Goal: Task Accomplishment & Management: Use online tool/utility

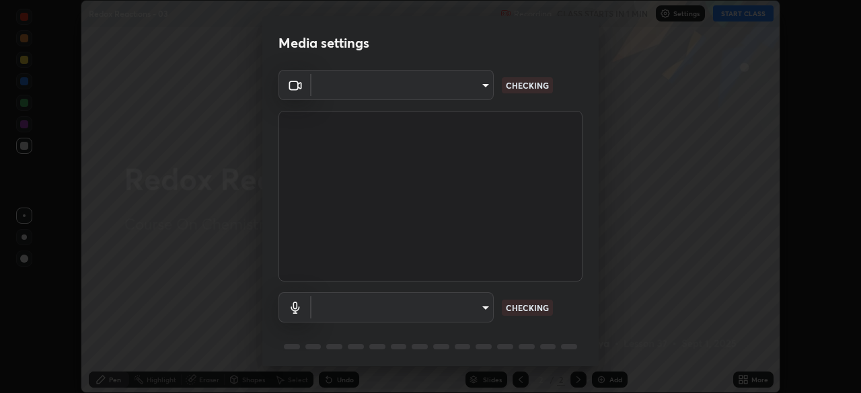
scroll to position [393, 861]
type input "c08bce05bf8d5aea718a1be68f52da0599af41aa0cc24399225b9d00f0db6711"
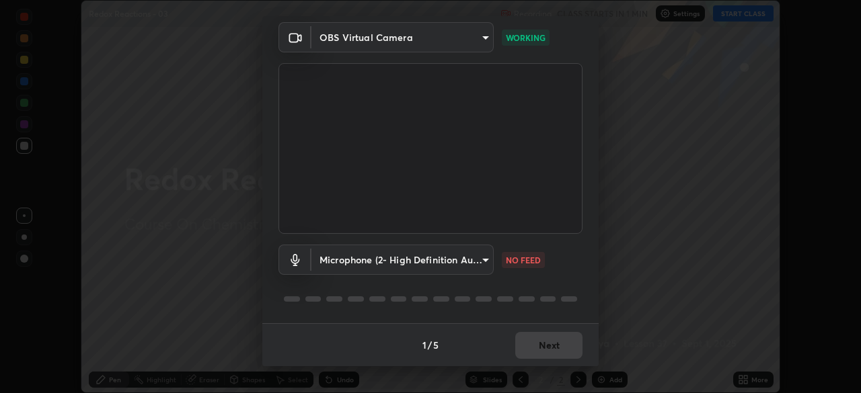
click at [464, 252] on body "Erase all Redox Reactions - 03 Recording CLASS STARTS IN 1 MIN Settings START C…" at bounding box center [430, 196] width 861 height 393
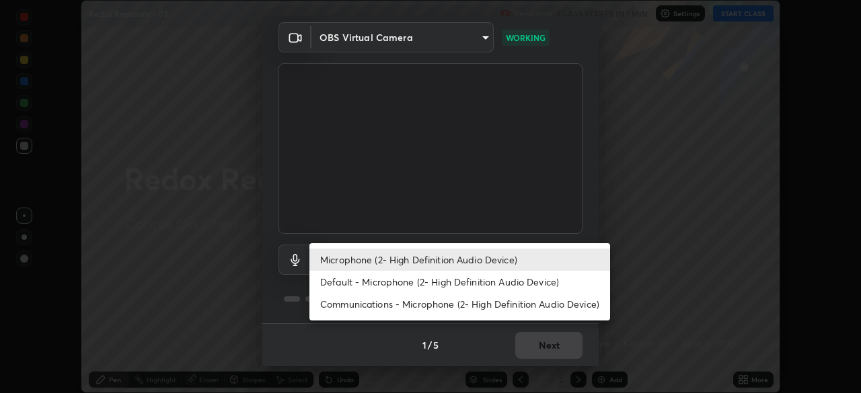
click at [435, 282] on li "Default - Microphone (2- High Definition Audio Device)" at bounding box center [459, 282] width 301 height 22
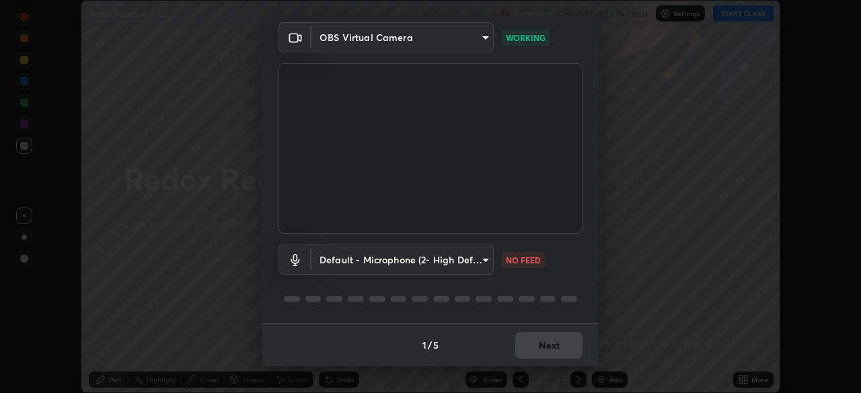
click at [430, 270] on body "Erase all Redox Reactions - 03 Recording CLASS STARTS IN 1 MIN Settings START C…" at bounding box center [430, 196] width 861 height 393
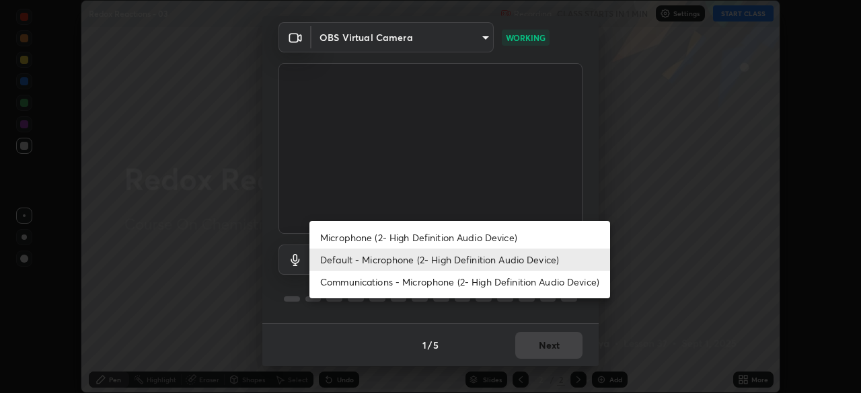
click at [428, 239] on li "Microphone (2- High Definition Audio Device)" at bounding box center [459, 238] width 301 height 22
type input "f62e13f0dc2c211b2e31b7d04ee83dbf57bd85d8f499c87d3582929809dfa27d"
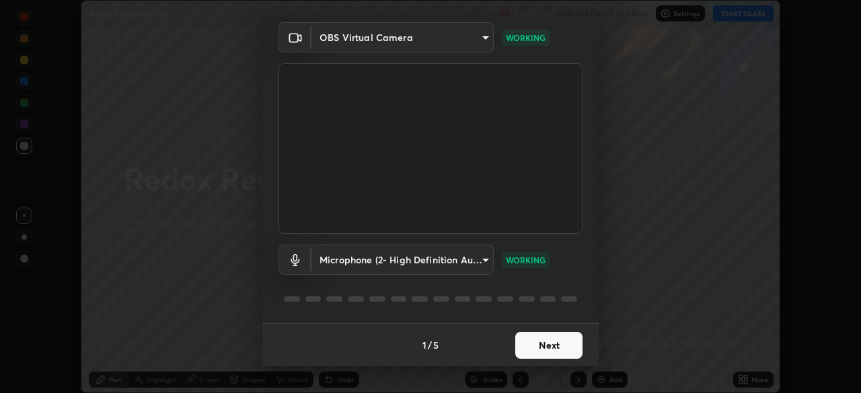
click at [522, 356] on button "Next" at bounding box center [548, 345] width 67 height 27
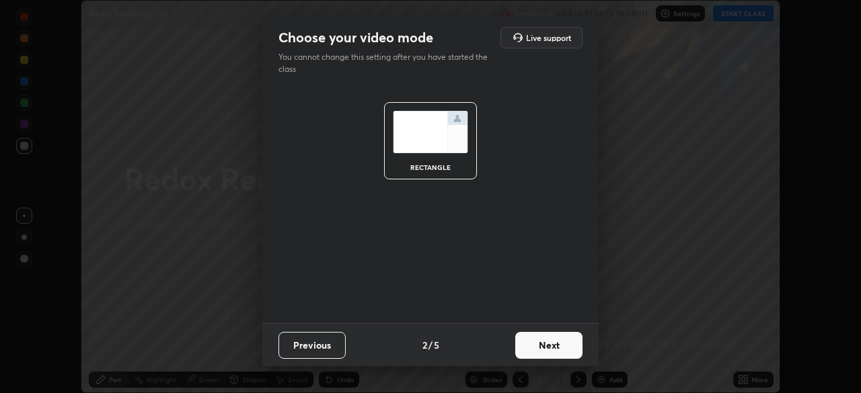
scroll to position [0, 0]
click at [525, 354] on button "Next" at bounding box center [548, 345] width 67 height 27
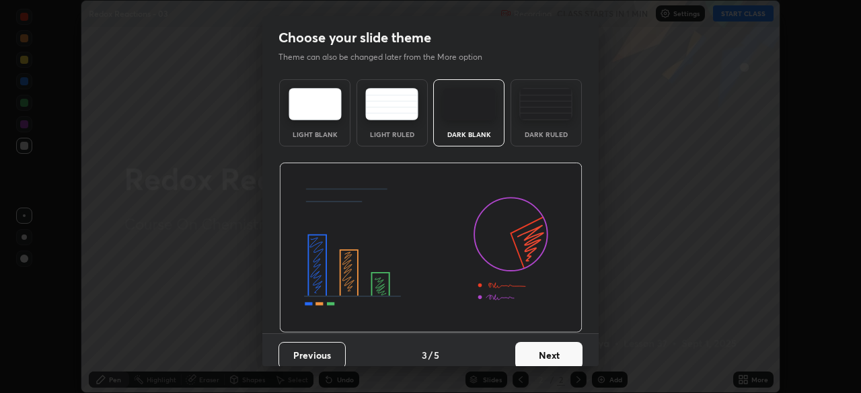
click at [540, 351] on button "Next" at bounding box center [548, 355] width 67 height 27
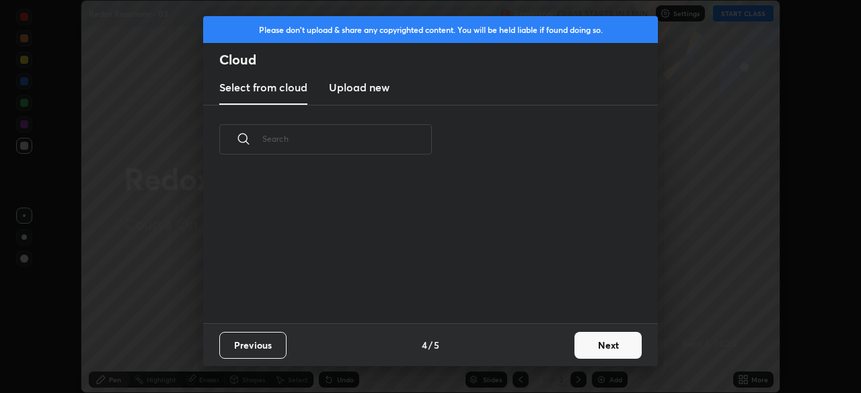
click at [579, 352] on button "Next" at bounding box center [607, 345] width 67 height 27
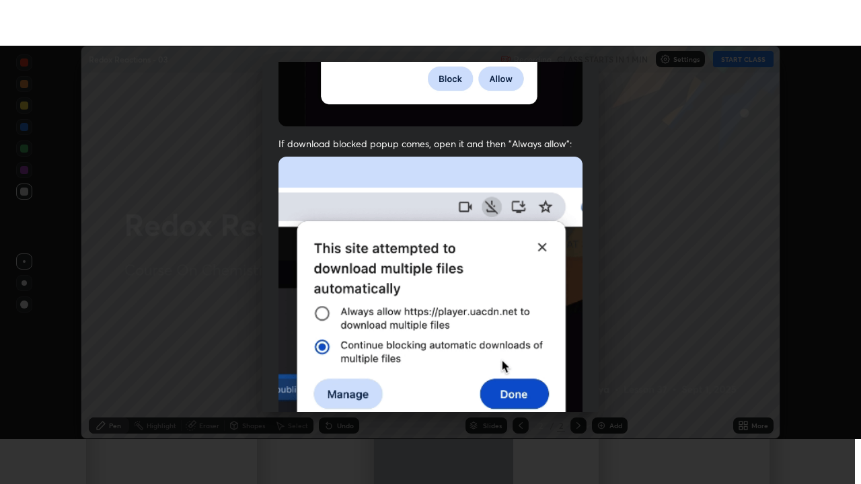
scroll to position [322, 0]
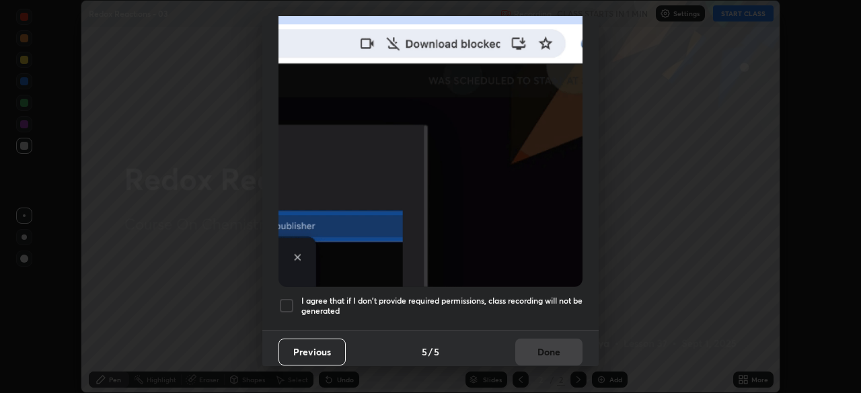
click at [525, 302] on h5 "I agree that if I don't provide required permissions, class recording will not …" at bounding box center [441, 306] width 281 height 21
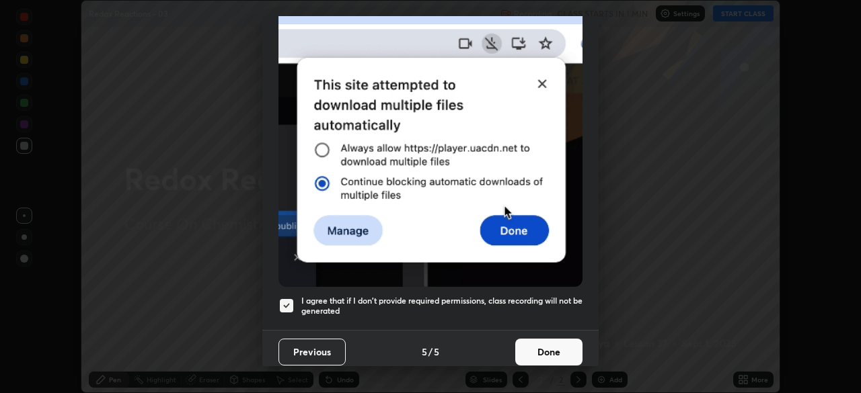
click at [532, 342] on button "Done" at bounding box center [548, 352] width 67 height 27
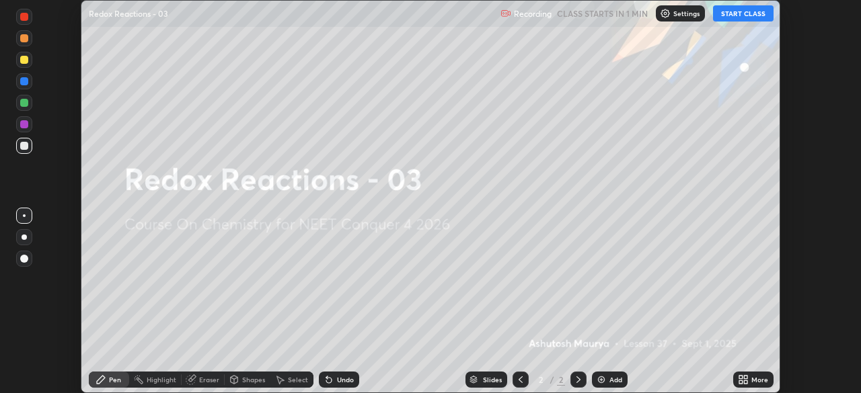
click at [740, 377] on icon at bounding box center [740, 377] width 3 height 3
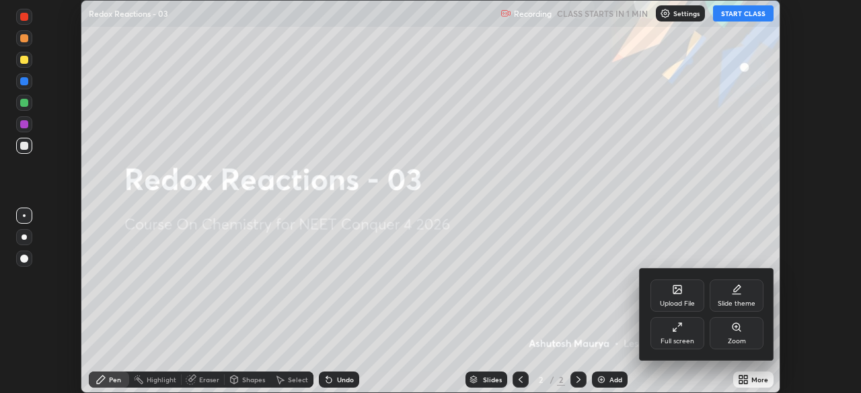
click at [673, 330] on icon at bounding box center [674, 330] width 3 height 3
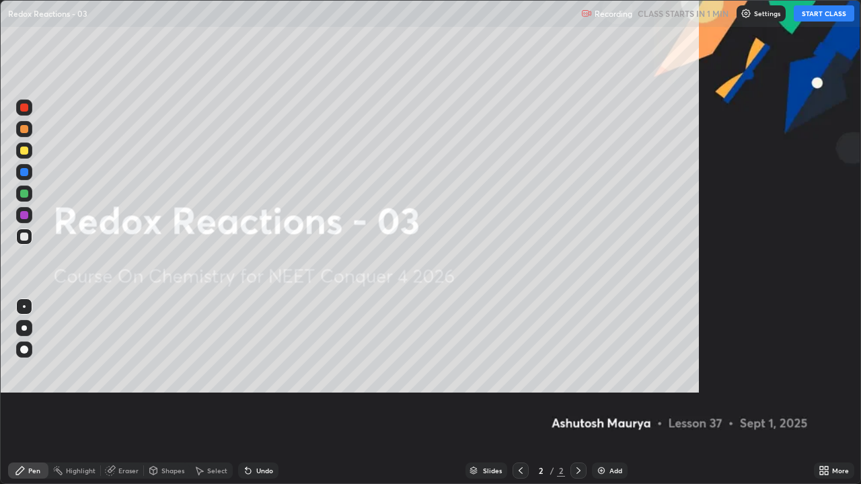
scroll to position [484, 861]
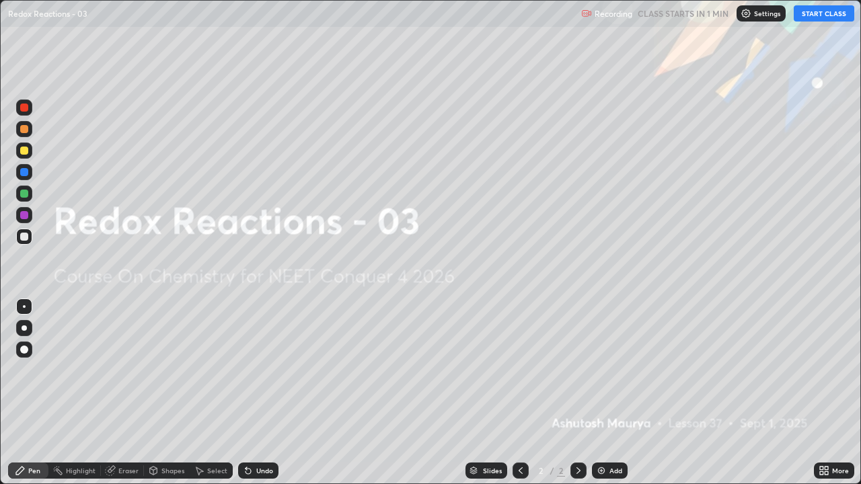
click at [822, 13] on button "START CLASS" at bounding box center [824, 13] width 61 height 16
click at [618, 393] on div "Add" at bounding box center [615, 470] width 13 height 7
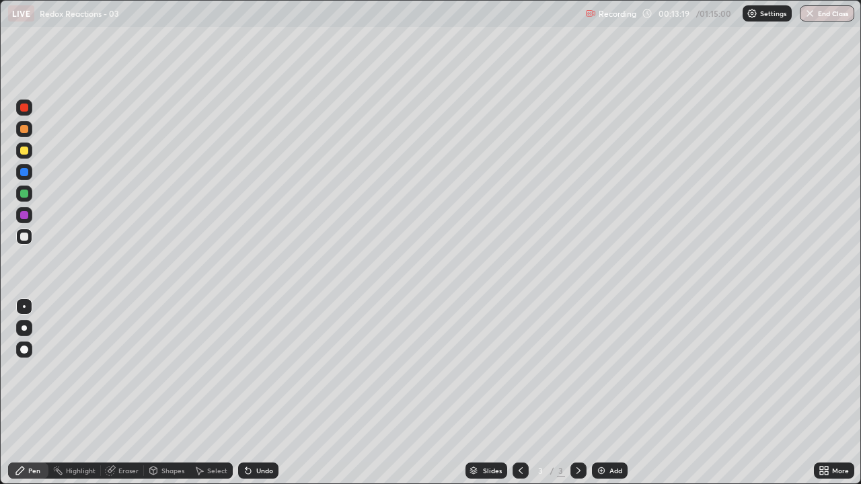
click at [26, 326] on div at bounding box center [24, 328] width 16 height 16
click at [26, 152] on div at bounding box center [24, 151] width 8 height 8
click at [30, 237] on div at bounding box center [24, 237] width 16 height 16
click at [26, 153] on div at bounding box center [24, 151] width 8 height 8
click at [120, 393] on div "Eraser" at bounding box center [128, 470] width 20 height 7
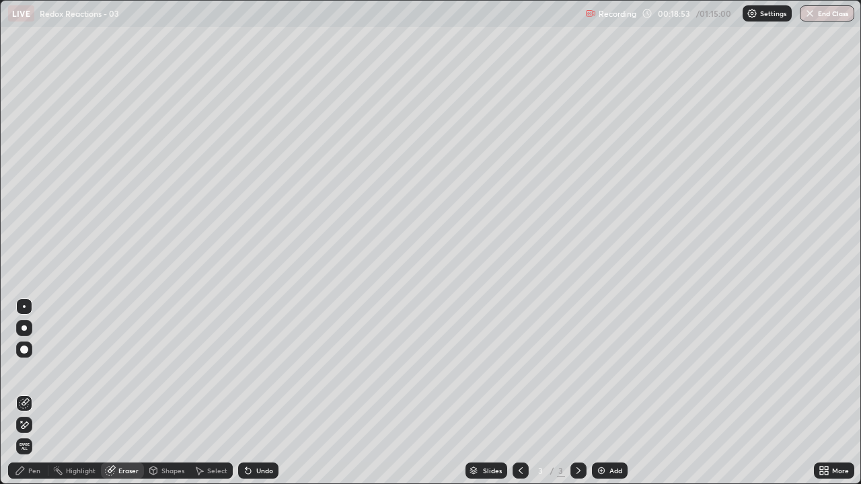
click at [36, 393] on div "Pen" at bounding box center [34, 470] width 12 height 7
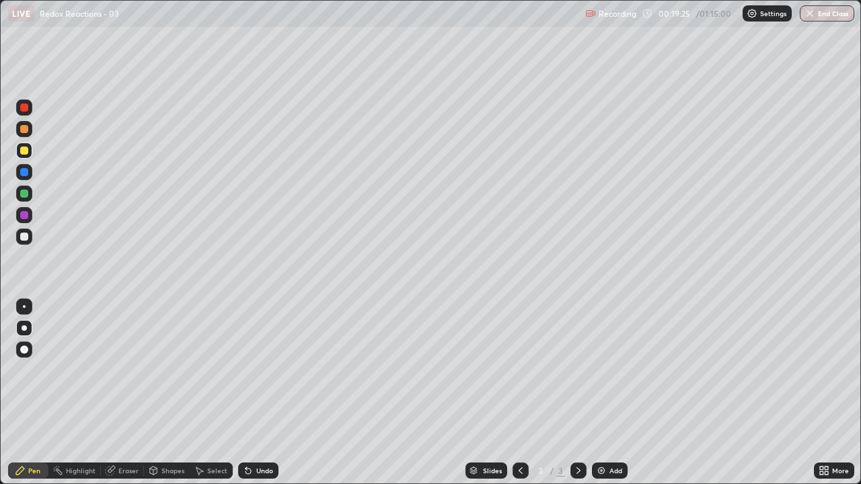
click at [122, 393] on div "Eraser" at bounding box center [128, 470] width 20 height 7
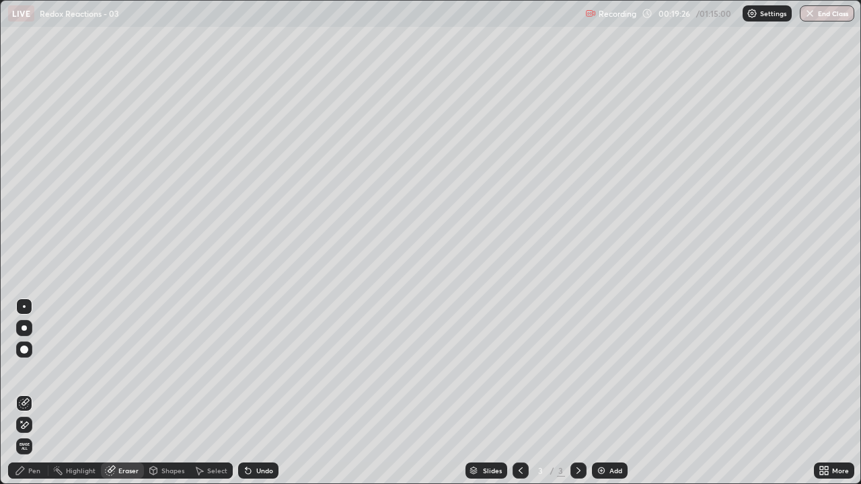
click at [31, 393] on div at bounding box center [24, 425] width 16 height 16
click at [36, 393] on div "Pen" at bounding box center [34, 470] width 12 height 7
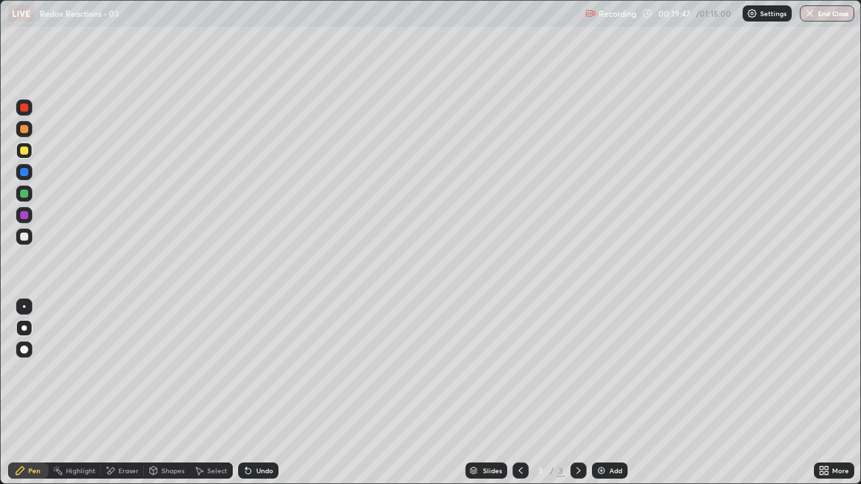
click at [26, 238] on div at bounding box center [24, 237] width 8 height 8
click at [26, 195] on div at bounding box center [24, 194] width 8 height 8
click at [27, 238] on div at bounding box center [24, 237] width 8 height 8
click at [267, 393] on div "Undo" at bounding box center [264, 470] width 17 height 7
click at [264, 393] on div "Undo" at bounding box center [264, 470] width 17 height 7
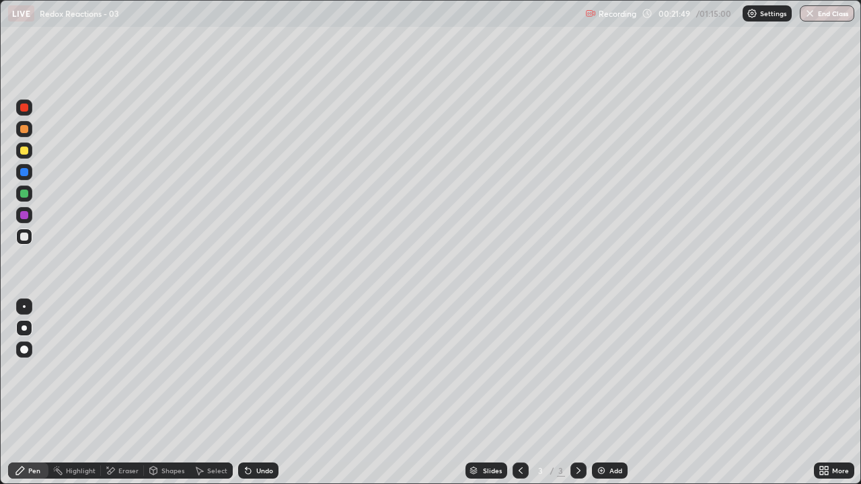
click at [605, 393] on div "Add" at bounding box center [610, 471] width 36 height 16
click at [28, 152] on div at bounding box center [24, 151] width 8 height 8
click at [256, 393] on div "Undo" at bounding box center [264, 470] width 17 height 7
click at [258, 393] on div "Undo" at bounding box center [264, 470] width 17 height 7
click at [259, 393] on div "Undo" at bounding box center [264, 470] width 17 height 7
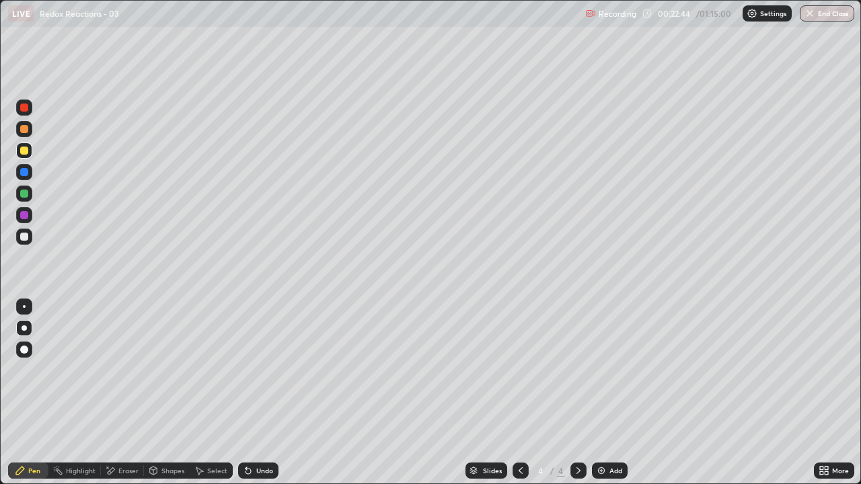
click at [129, 393] on div "Eraser" at bounding box center [128, 470] width 20 height 7
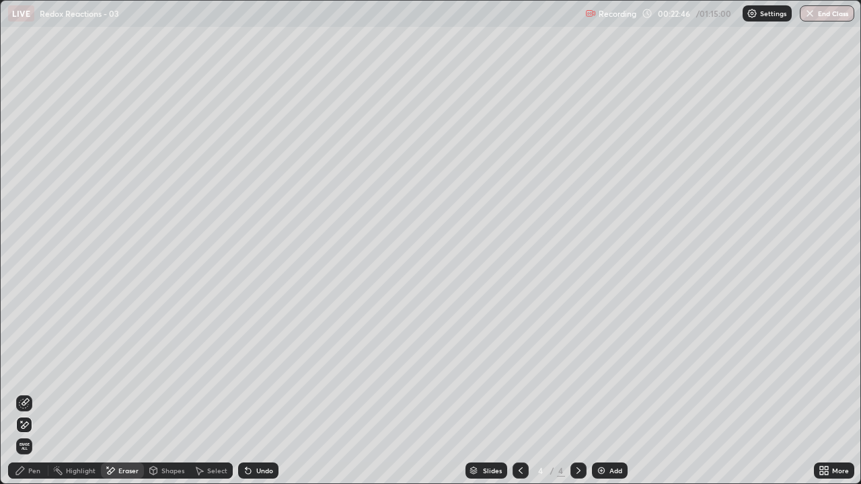
click at [39, 393] on div "Pen" at bounding box center [28, 471] width 40 height 16
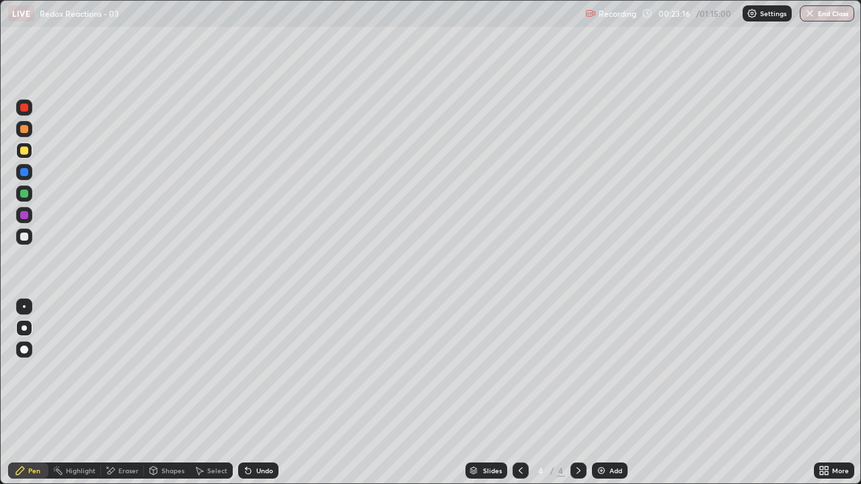
click at [24, 195] on div at bounding box center [24, 194] width 8 height 8
click at [132, 393] on div "Eraser" at bounding box center [128, 470] width 20 height 7
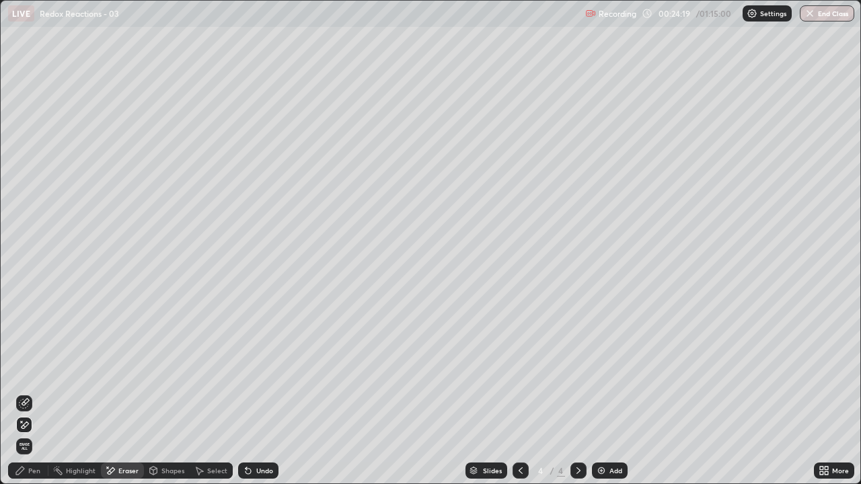
click at [35, 393] on div "Pen" at bounding box center [34, 470] width 12 height 7
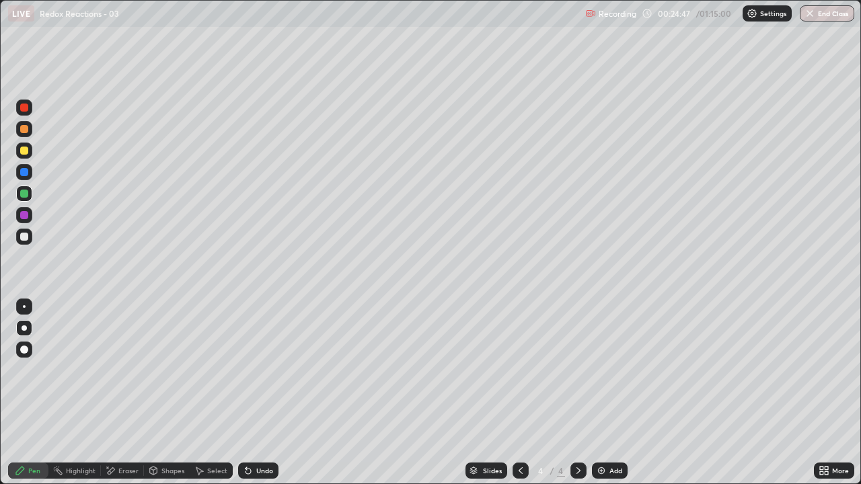
click at [24, 237] on div at bounding box center [24, 237] width 8 height 8
click at [265, 393] on div "Undo" at bounding box center [264, 470] width 17 height 7
click at [264, 393] on div "Undo" at bounding box center [264, 470] width 17 height 7
click at [258, 393] on div "Undo" at bounding box center [264, 470] width 17 height 7
click at [25, 222] on div at bounding box center [24, 215] width 16 height 16
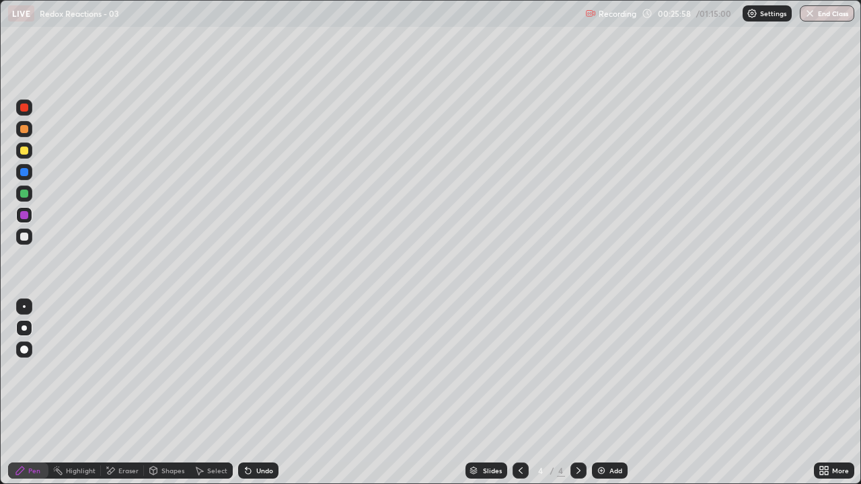
click at [265, 393] on div "Undo" at bounding box center [264, 470] width 17 height 7
click at [262, 393] on div "Undo" at bounding box center [264, 470] width 17 height 7
click at [264, 393] on div "Undo" at bounding box center [264, 470] width 17 height 7
click at [26, 195] on div at bounding box center [24, 194] width 8 height 8
click at [24, 151] on div at bounding box center [24, 151] width 8 height 8
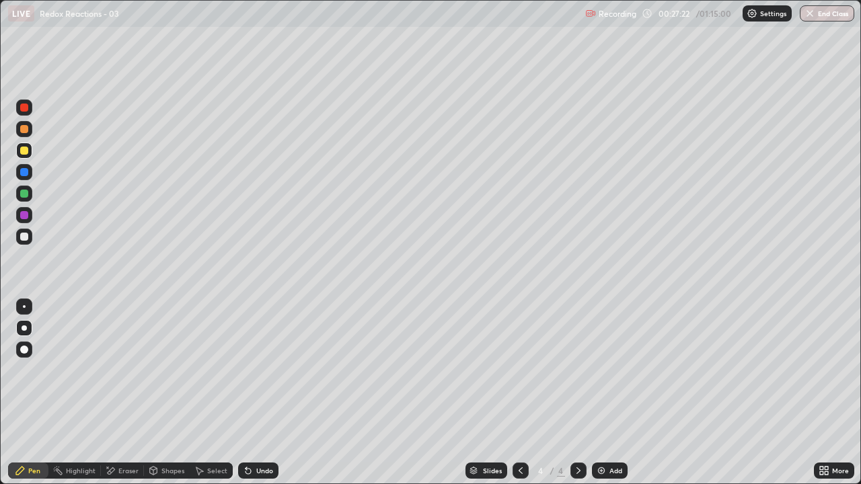
click at [128, 393] on div "Eraser" at bounding box center [128, 470] width 20 height 7
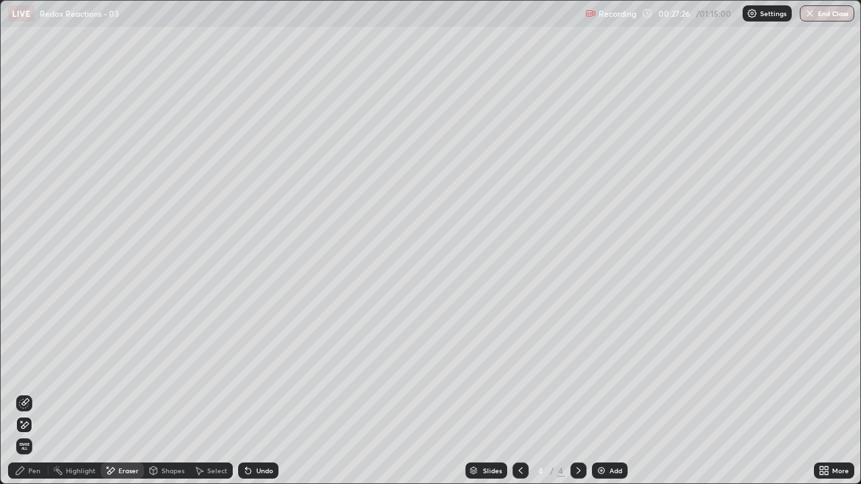
click at [32, 393] on div "Pen" at bounding box center [34, 470] width 12 height 7
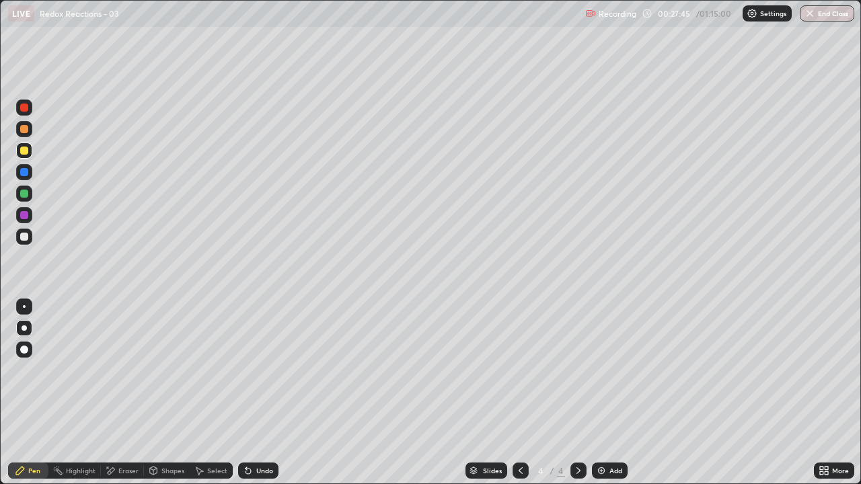
click at [25, 235] on div at bounding box center [24, 237] width 8 height 8
click at [25, 216] on div at bounding box center [24, 215] width 8 height 8
click at [607, 393] on div "Add" at bounding box center [610, 471] width 36 height 16
click at [26, 235] on div at bounding box center [24, 237] width 8 height 8
click at [128, 393] on div "Eraser" at bounding box center [128, 470] width 20 height 7
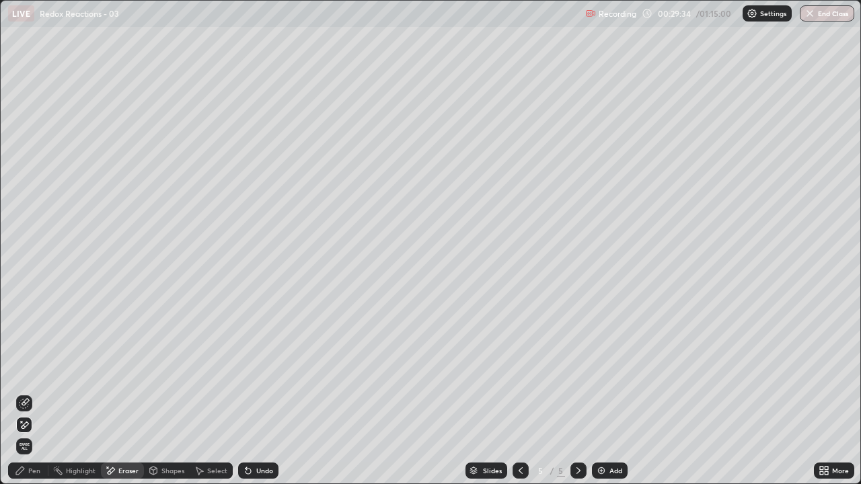
click at [37, 393] on div "Pen" at bounding box center [34, 470] width 12 height 7
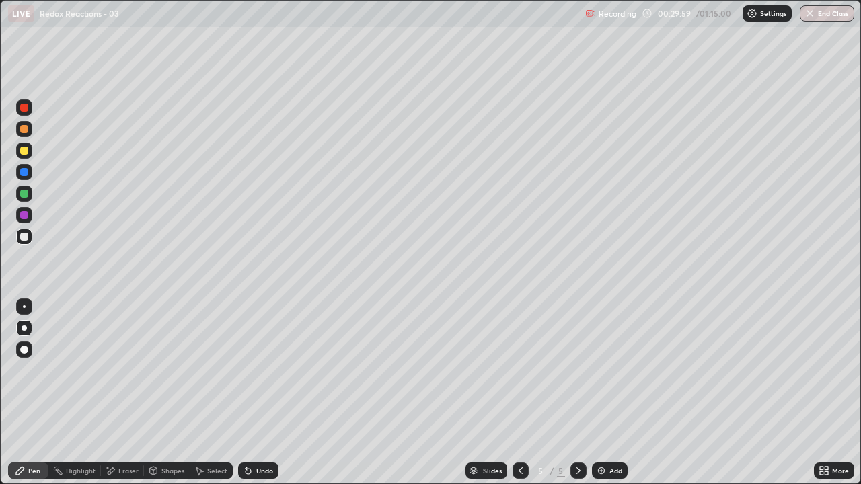
click at [26, 214] on div at bounding box center [24, 215] width 8 height 8
click at [519, 393] on icon at bounding box center [520, 470] width 11 height 11
click at [577, 393] on icon at bounding box center [578, 470] width 11 height 11
click at [519, 393] on icon at bounding box center [521, 470] width 4 height 7
click at [577, 393] on icon at bounding box center [578, 470] width 4 height 7
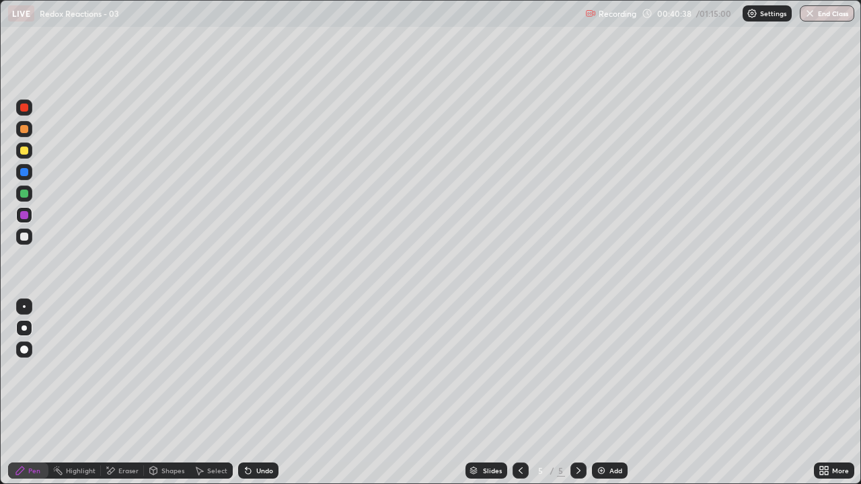
click at [607, 393] on div "Add" at bounding box center [610, 471] width 36 height 16
click at [26, 151] on div at bounding box center [24, 151] width 8 height 8
click at [22, 129] on div at bounding box center [24, 129] width 8 height 8
click at [25, 240] on div at bounding box center [24, 237] width 8 height 8
click at [258, 393] on div "Undo" at bounding box center [264, 470] width 17 height 7
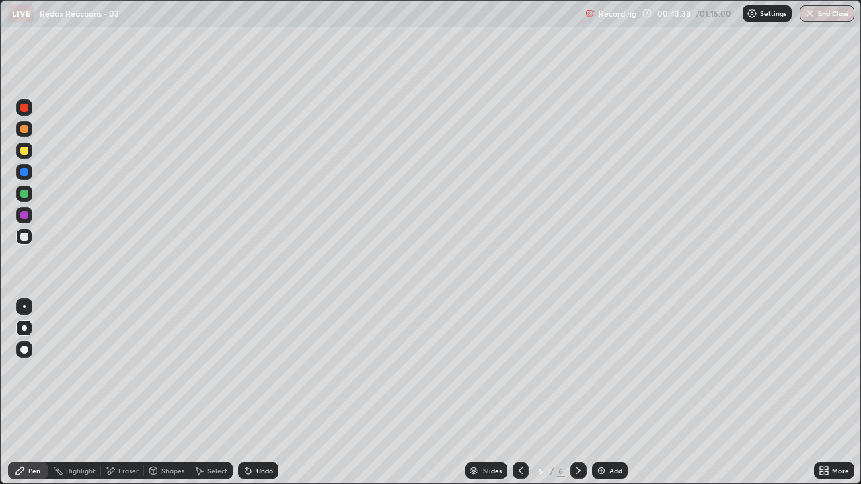
click at [260, 393] on div "Undo" at bounding box center [258, 471] width 40 height 16
click at [603, 393] on img at bounding box center [601, 470] width 11 height 11
click at [25, 131] on div at bounding box center [24, 129] width 8 height 8
click at [130, 393] on div "Eraser" at bounding box center [128, 470] width 20 height 7
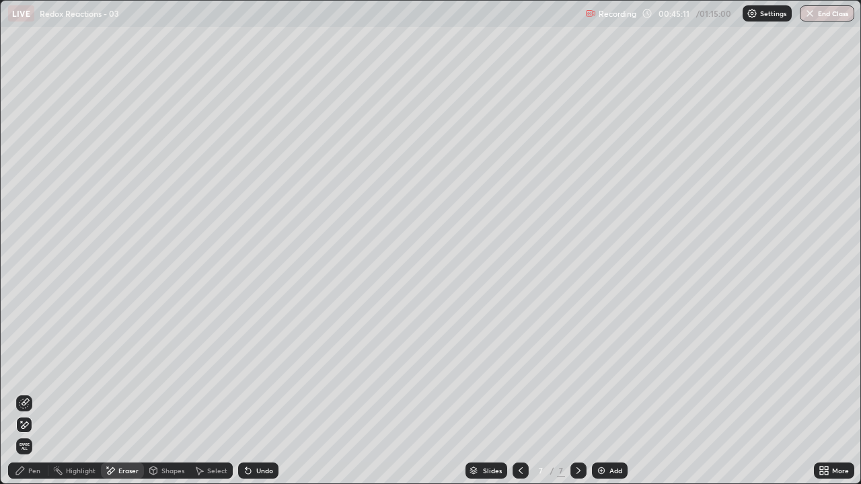
click at [32, 393] on div "Pen" at bounding box center [34, 470] width 12 height 7
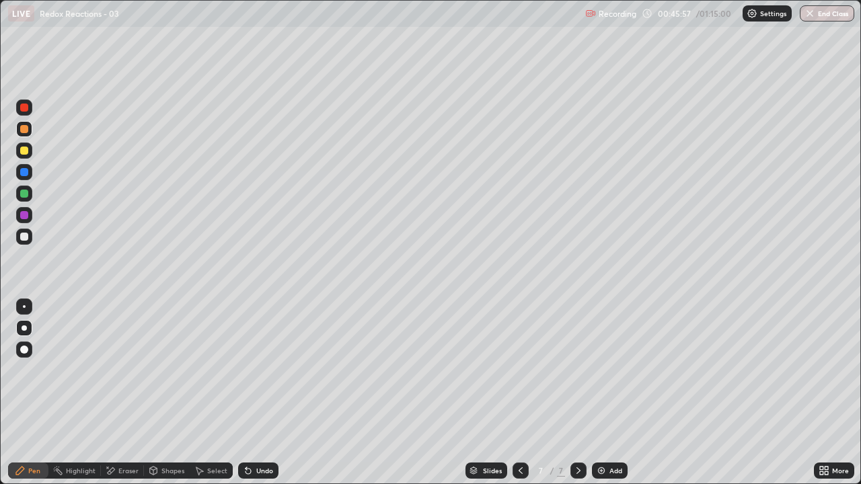
click at [24, 237] on div at bounding box center [24, 237] width 8 height 8
click at [256, 393] on div "Undo" at bounding box center [258, 471] width 40 height 16
click at [260, 393] on div "Undo" at bounding box center [264, 470] width 17 height 7
click at [258, 393] on div "Undo" at bounding box center [258, 471] width 40 height 16
click at [252, 393] on div "Undo" at bounding box center [258, 471] width 40 height 16
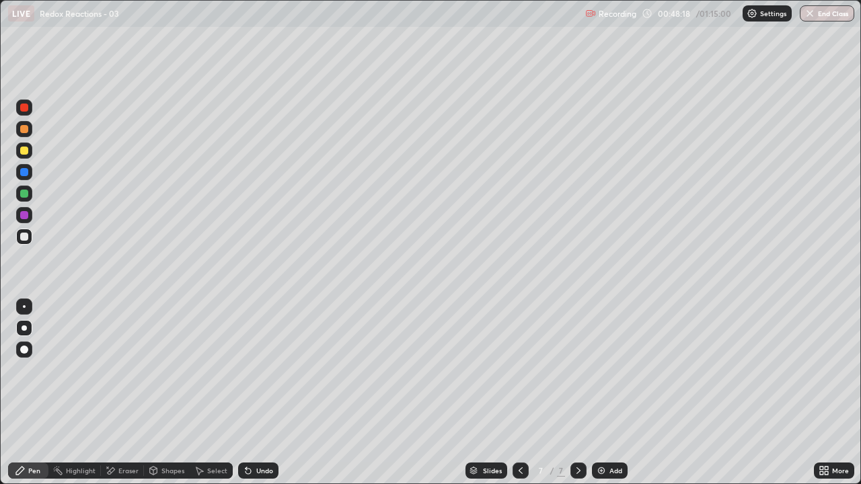
click at [256, 393] on div "Undo" at bounding box center [264, 470] width 17 height 7
click at [258, 393] on div "Undo" at bounding box center [264, 470] width 17 height 7
click at [264, 393] on div "Undo" at bounding box center [264, 470] width 17 height 7
click at [26, 196] on div at bounding box center [24, 194] width 8 height 8
click at [27, 215] on div at bounding box center [24, 215] width 8 height 8
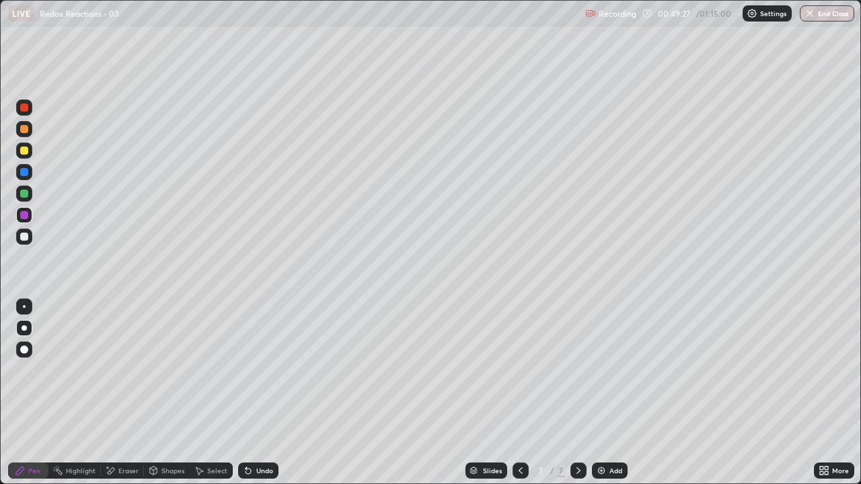
click at [24, 176] on div at bounding box center [24, 172] width 8 height 8
click at [183, 393] on div "Shapes" at bounding box center [167, 470] width 46 height 27
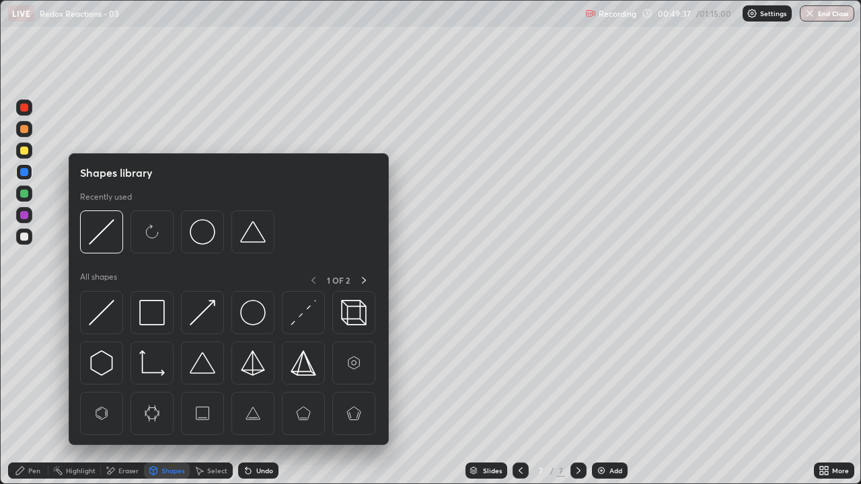
click at [37, 393] on div "Pen" at bounding box center [34, 470] width 12 height 7
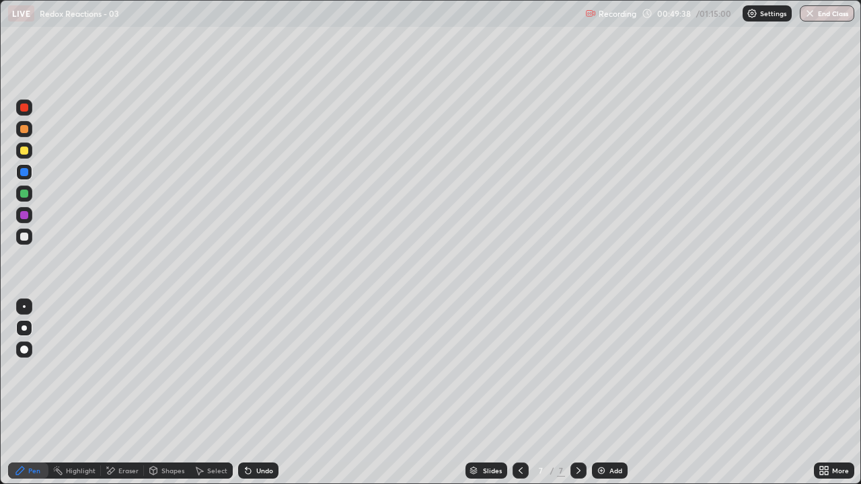
click at [185, 393] on div "Shapes" at bounding box center [167, 470] width 46 height 27
click at [34, 393] on div "Pen" at bounding box center [34, 470] width 12 height 7
click at [125, 393] on div "Eraser" at bounding box center [128, 470] width 20 height 7
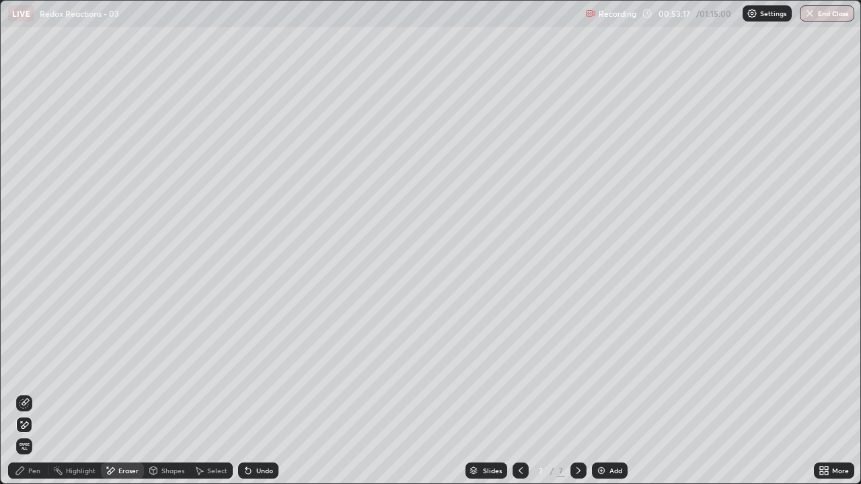
click at [38, 393] on div "Pen" at bounding box center [34, 470] width 12 height 7
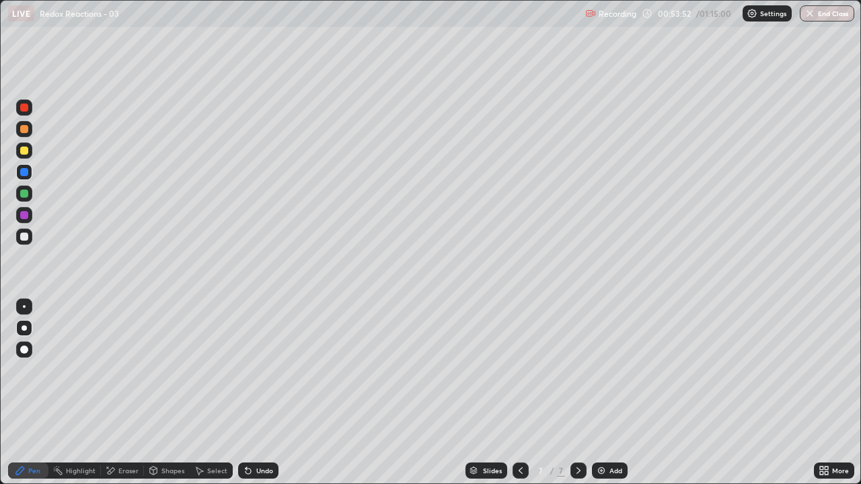
click at [30, 240] on div at bounding box center [24, 237] width 16 height 16
click at [25, 215] on div at bounding box center [24, 215] width 8 height 8
click at [605, 393] on img at bounding box center [601, 470] width 11 height 11
click at [24, 131] on div at bounding box center [24, 129] width 8 height 8
click at [260, 393] on div "Undo" at bounding box center [264, 470] width 17 height 7
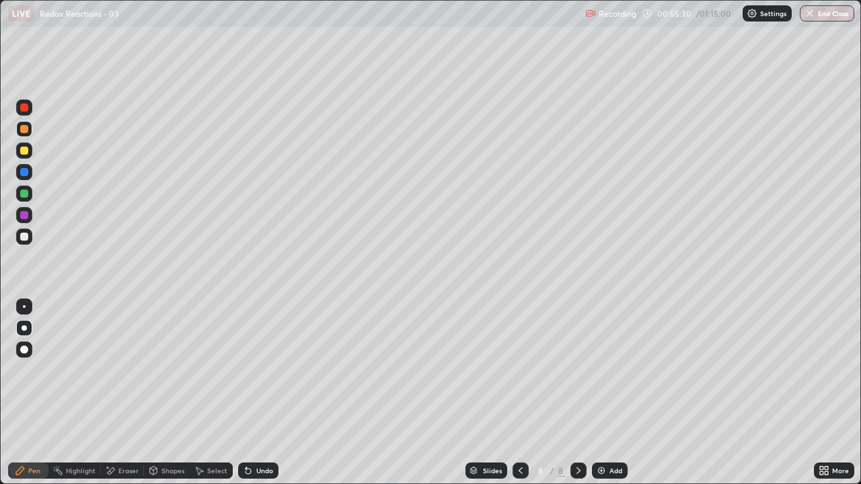
click at [260, 393] on div "Undo" at bounding box center [264, 470] width 17 height 7
click at [27, 242] on div at bounding box center [24, 237] width 16 height 16
click at [264, 393] on div "Undo" at bounding box center [264, 470] width 17 height 7
click at [265, 393] on div "Undo" at bounding box center [264, 470] width 17 height 7
click at [264, 393] on div "Undo" at bounding box center [264, 470] width 17 height 7
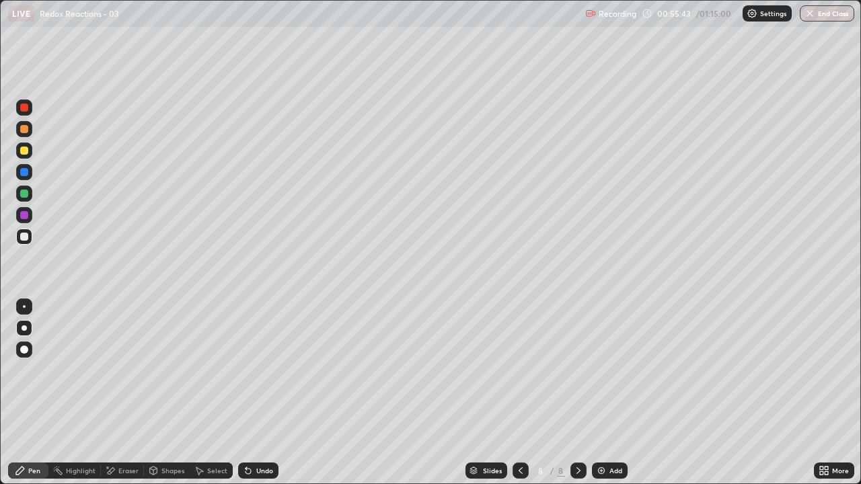
click at [264, 393] on div "Undo" at bounding box center [264, 470] width 17 height 7
click at [25, 196] on div at bounding box center [24, 194] width 8 height 8
click at [25, 217] on div at bounding box center [24, 215] width 8 height 8
click at [23, 194] on div at bounding box center [24, 194] width 8 height 8
click at [26, 171] on div at bounding box center [24, 172] width 8 height 8
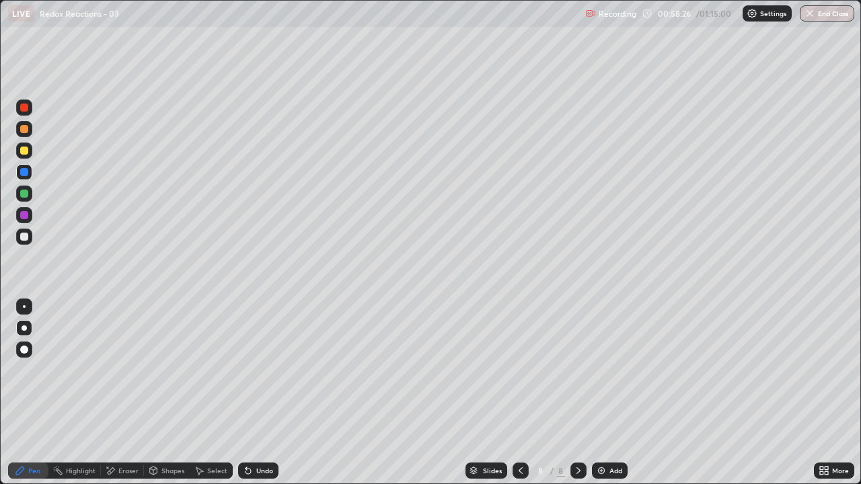
click at [25, 240] on div at bounding box center [24, 237] width 8 height 8
click at [29, 194] on div at bounding box center [24, 194] width 16 height 16
click at [203, 393] on div "Select" at bounding box center [211, 470] width 43 height 27
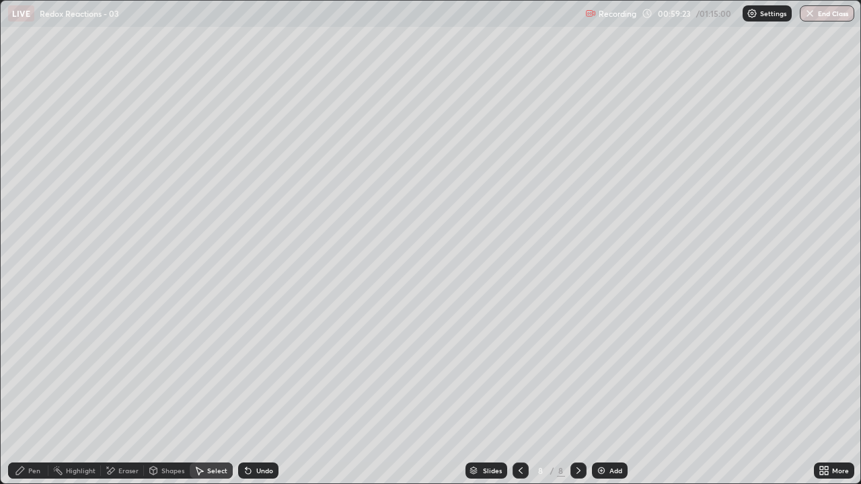
click at [38, 393] on div "Pen" at bounding box center [34, 470] width 12 height 7
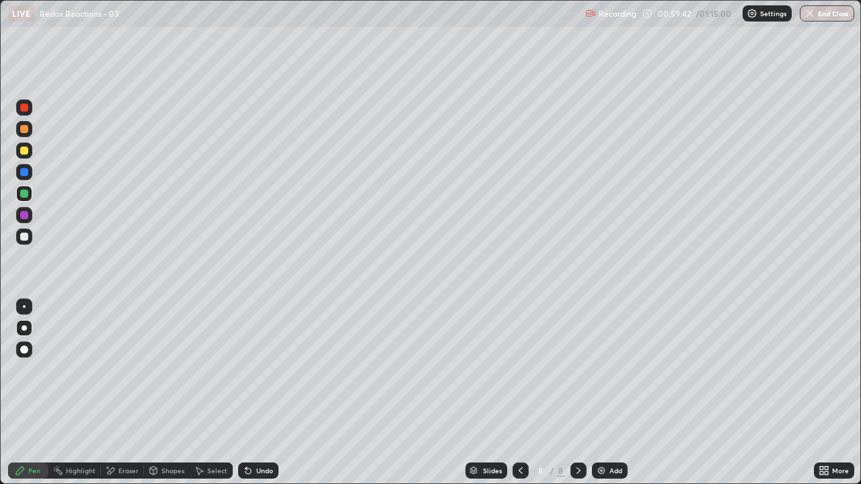
click at [519, 393] on icon at bounding box center [520, 470] width 11 height 11
click at [521, 393] on icon at bounding box center [520, 470] width 11 height 11
click at [520, 393] on icon at bounding box center [520, 470] width 11 height 11
click at [519, 393] on icon at bounding box center [520, 470] width 11 height 11
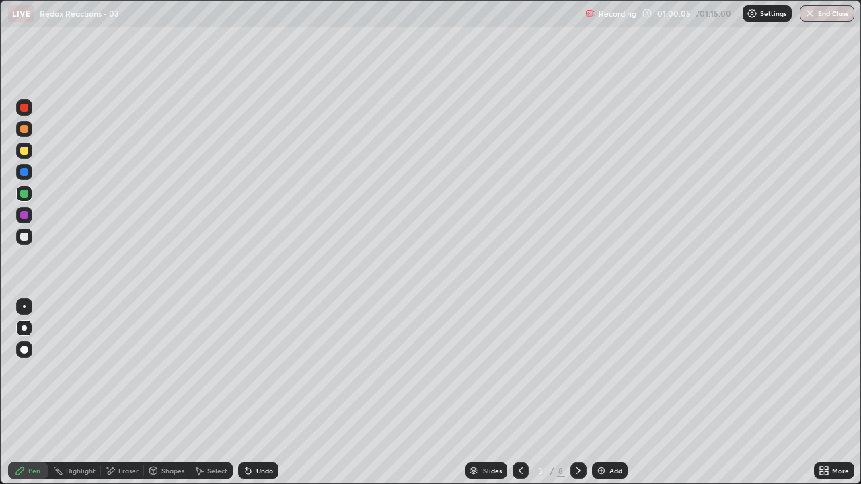
click at [577, 393] on icon at bounding box center [578, 470] width 11 height 11
click at [578, 393] on icon at bounding box center [578, 470] width 11 height 11
click at [578, 393] on icon at bounding box center [578, 470] width 4 height 7
click at [578, 393] on icon at bounding box center [578, 470] width 11 height 11
click at [576, 393] on div at bounding box center [578, 471] width 16 height 16
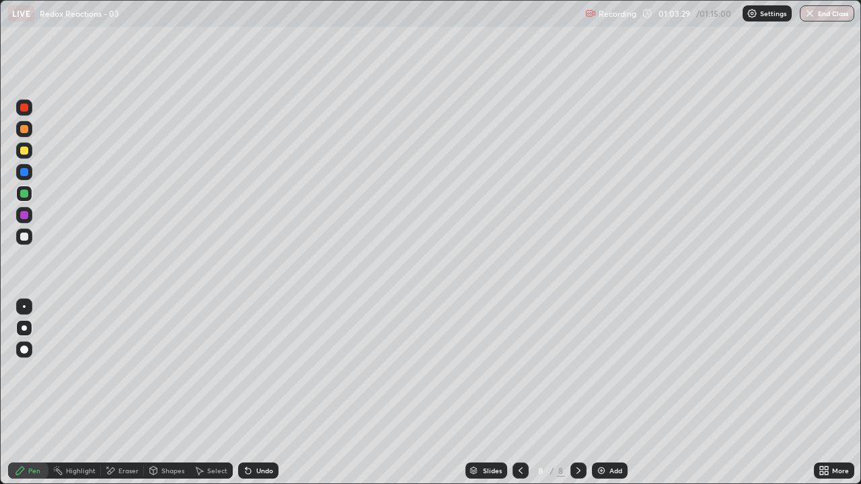
click at [601, 393] on img at bounding box center [601, 470] width 11 height 11
click at [24, 130] on div at bounding box center [24, 129] width 8 height 8
click at [28, 153] on div at bounding box center [24, 151] width 16 height 16
click at [24, 236] on div at bounding box center [24, 237] width 8 height 8
click at [134, 393] on div "Eraser" at bounding box center [122, 471] width 43 height 16
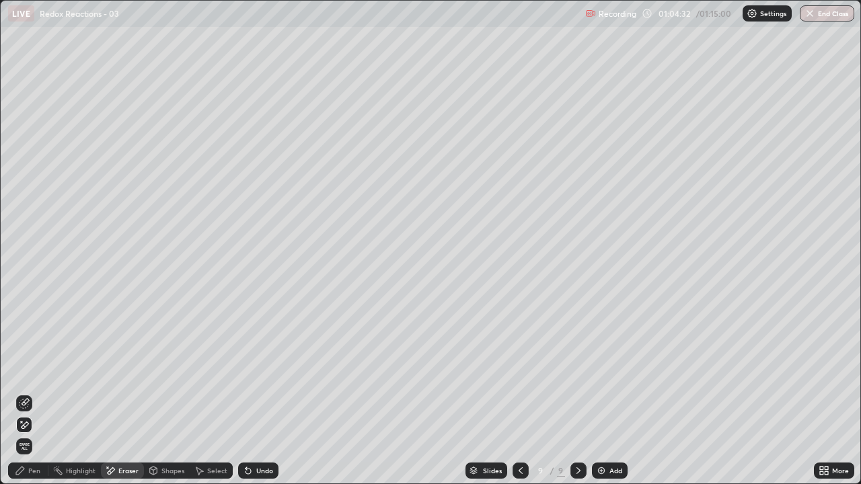
click at [36, 393] on div "Pen" at bounding box center [34, 470] width 12 height 7
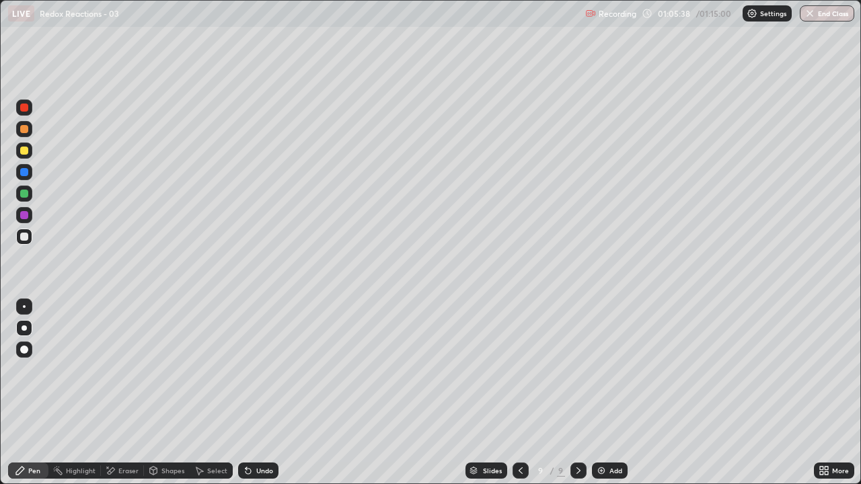
click at [25, 195] on div at bounding box center [24, 194] width 8 height 8
click at [526, 393] on div at bounding box center [520, 471] width 16 height 16
click at [519, 393] on icon at bounding box center [520, 470] width 11 height 11
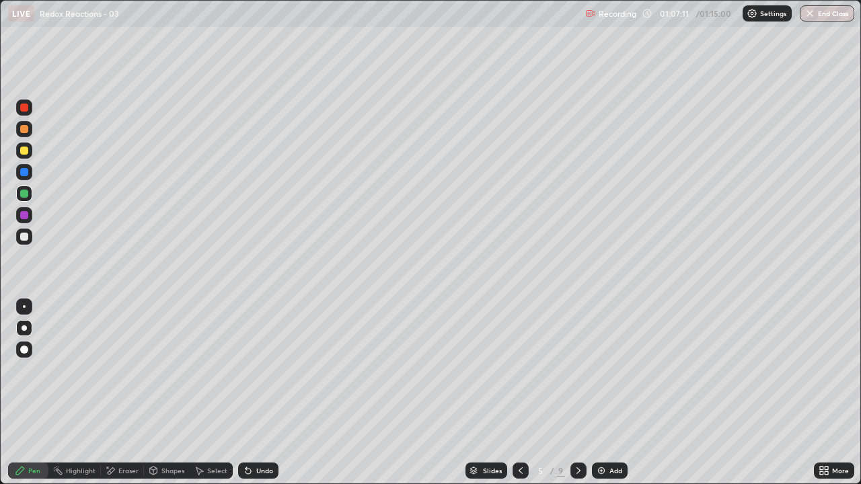
click at [519, 393] on icon at bounding box center [520, 470] width 11 height 11
click at [521, 393] on icon at bounding box center [520, 470] width 11 height 11
click at [580, 393] on icon at bounding box center [578, 470] width 11 height 11
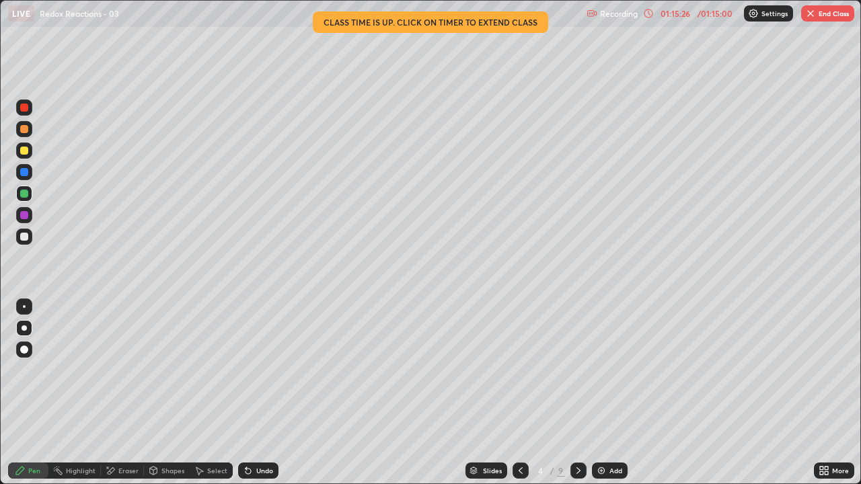
click at [577, 393] on icon at bounding box center [578, 470] width 11 height 11
click at [577, 393] on icon at bounding box center [578, 470] width 4 height 7
click at [578, 393] on icon at bounding box center [578, 470] width 11 height 11
click at [520, 393] on icon at bounding box center [521, 470] width 4 height 7
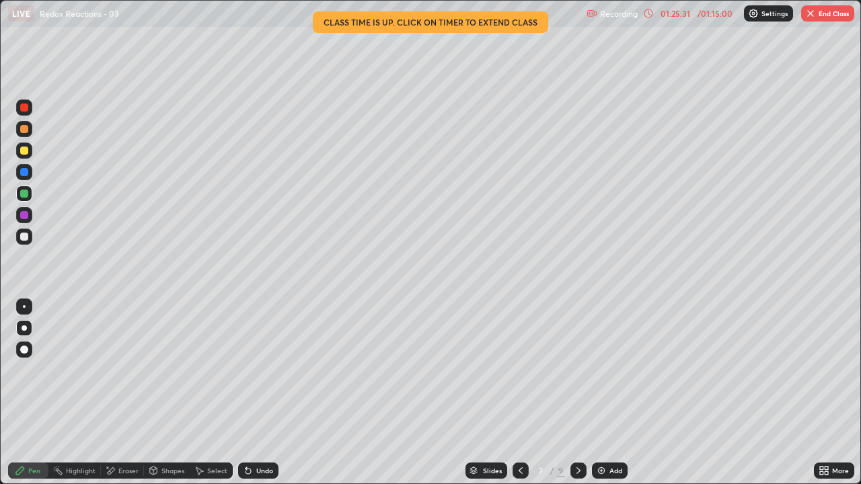
click at [574, 393] on icon at bounding box center [578, 470] width 11 height 11
click at [578, 393] on icon at bounding box center [578, 470] width 11 height 11
click at [519, 393] on icon at bounding box center [520, 470] width 11 height 11
click at [577, 393] on icon at bounding box center [578, 470] width 11 height 11
click at [825, 17] on button "End Class" at bounding box center [827, 13] width 53 height 16
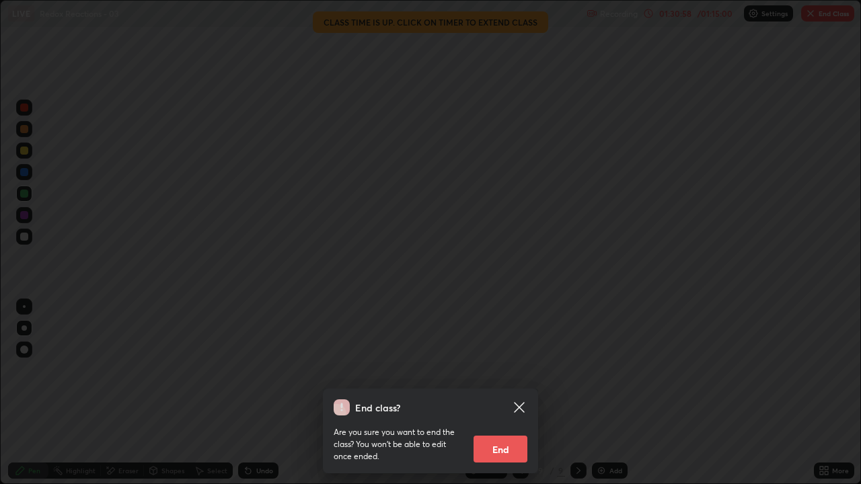
click at [498, 393] on button "End" at bounding box center [500, 449] width 54 height 27
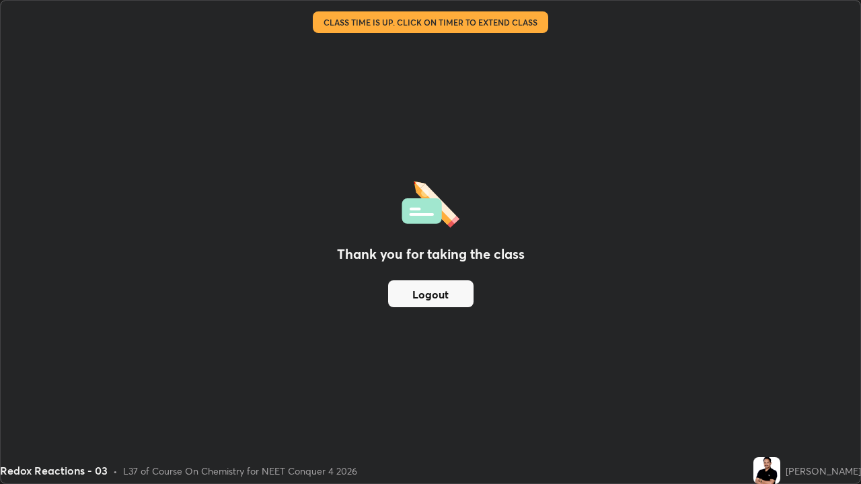
click at [452, 290] on button "Logout" at bounding box center [430, 293] width 85 height 27
